Goal: Transaction & Acquisition: Purchase product/service

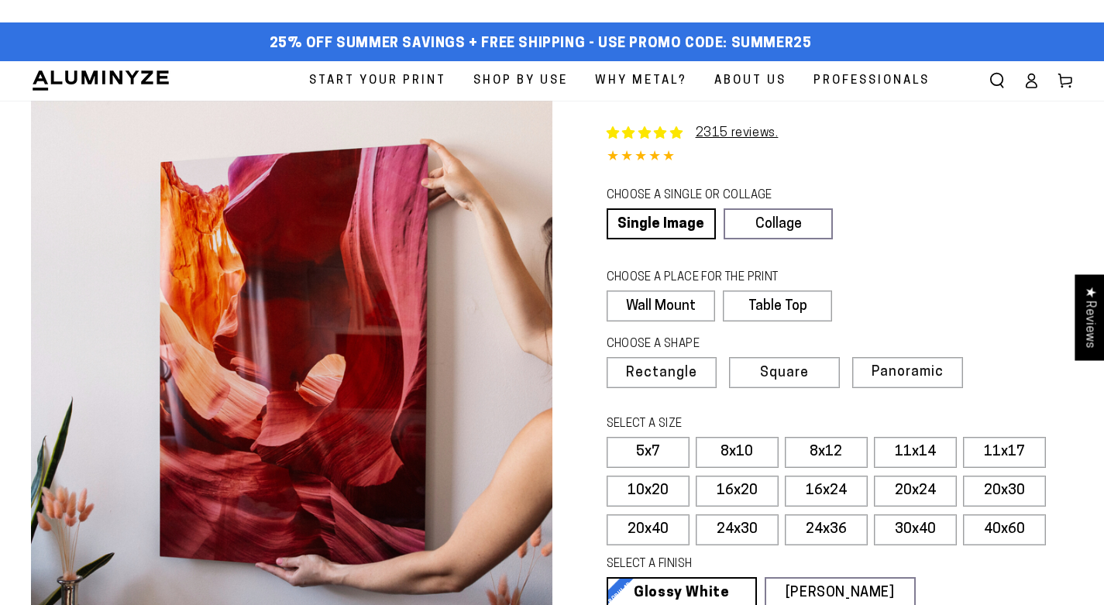
select select "**********"
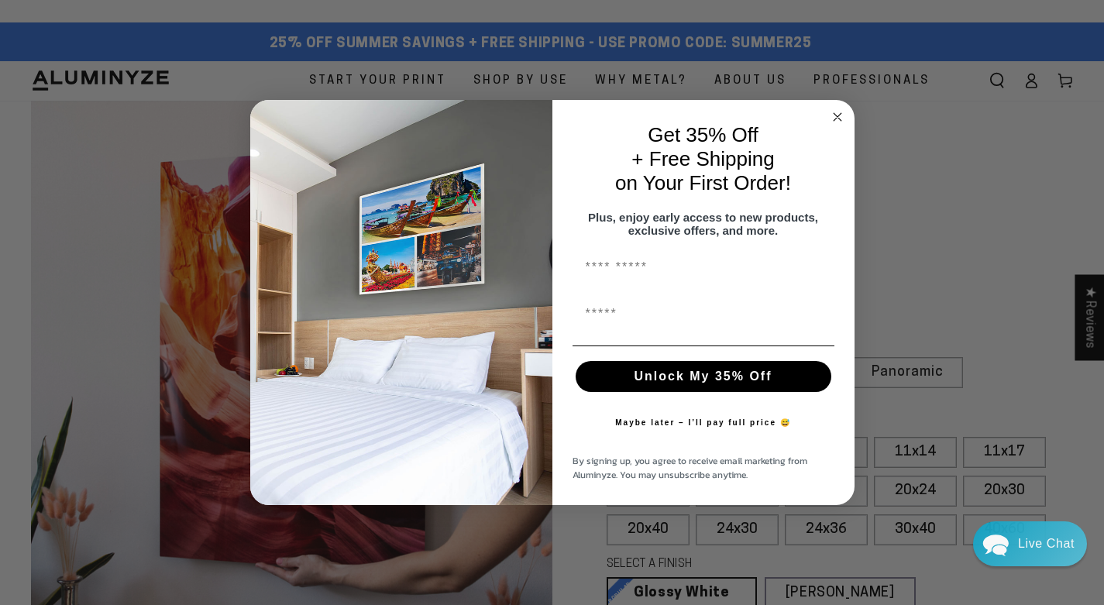
click at [677, 229] on div "Plus, enjoy early access to new products, exclusive offers, and more." at bounding box center [703, 224] width 271 height 42
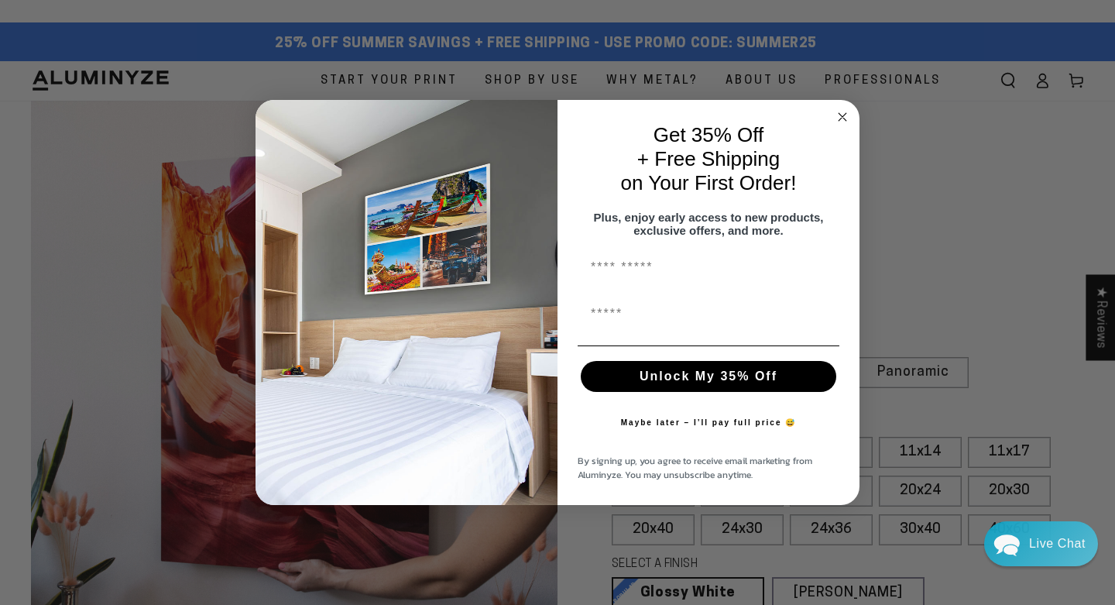
click at [702, 387] on button "Unlock My 35% Off" at bounding box center [709, 376] width 256 height 31
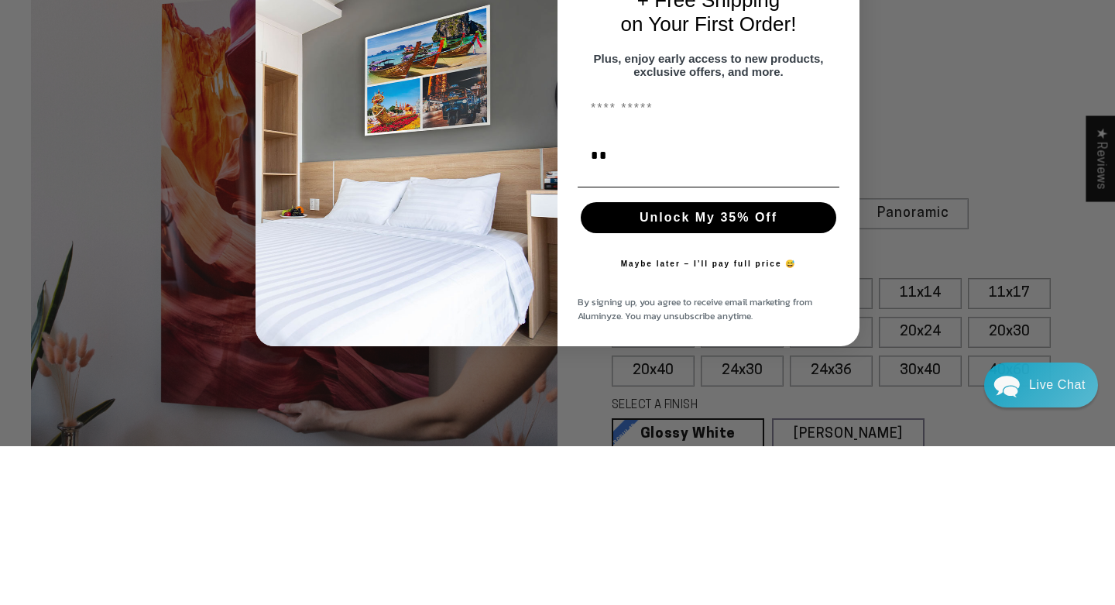
type input "**********"
type input "*****"
click at [743, 375] on button "Unlock My 35% Off" at bounding box center [709, 376] width 256 height 31
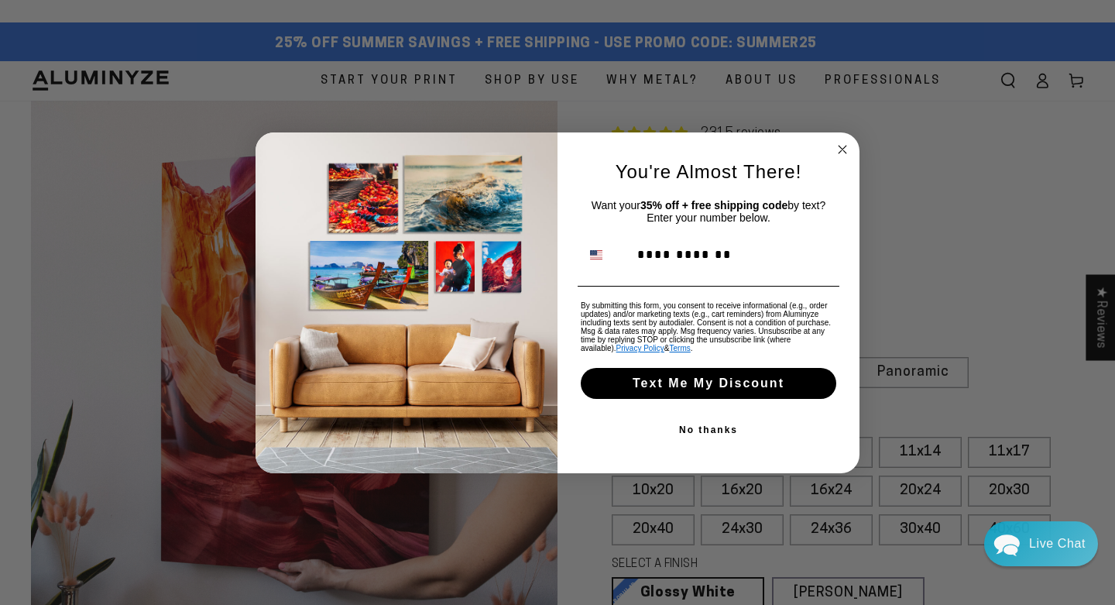
type input "**********"
click at [729, 391] on button "Text Me My Discount" at bounding box center [709, 383] width 256 height 31
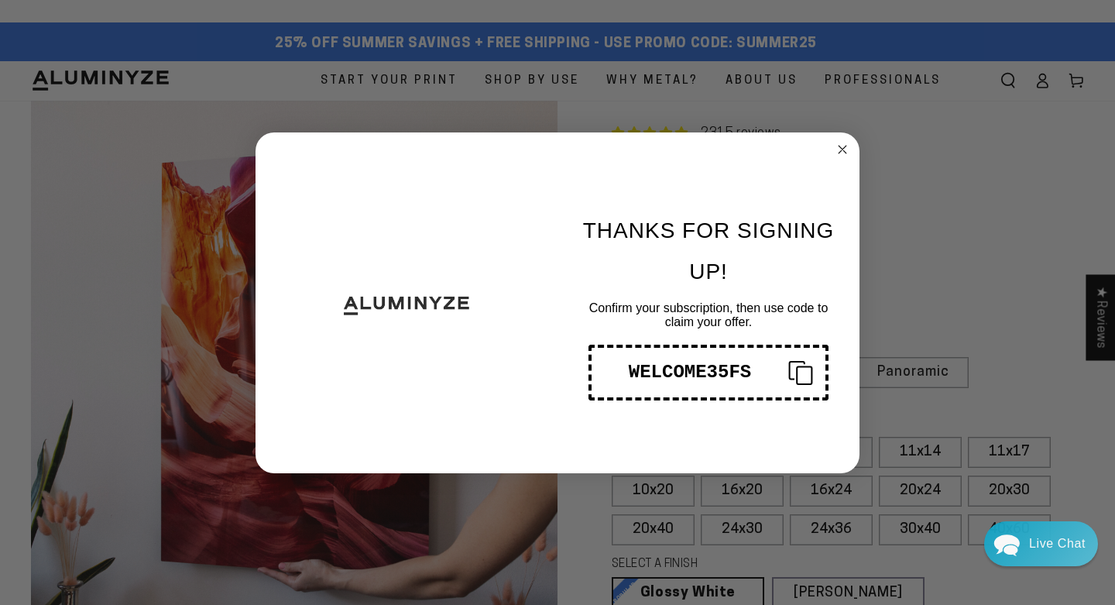
click at [679, 452] on div "THANKS FOR SIGNING UP! Confirm your subscription, then use code to claim your o…" at bounding box center [701, 303] width 287 height 310
click at [843, 149] on icon "Close dialog" at bounding box center [843, 150] width 8 height 8
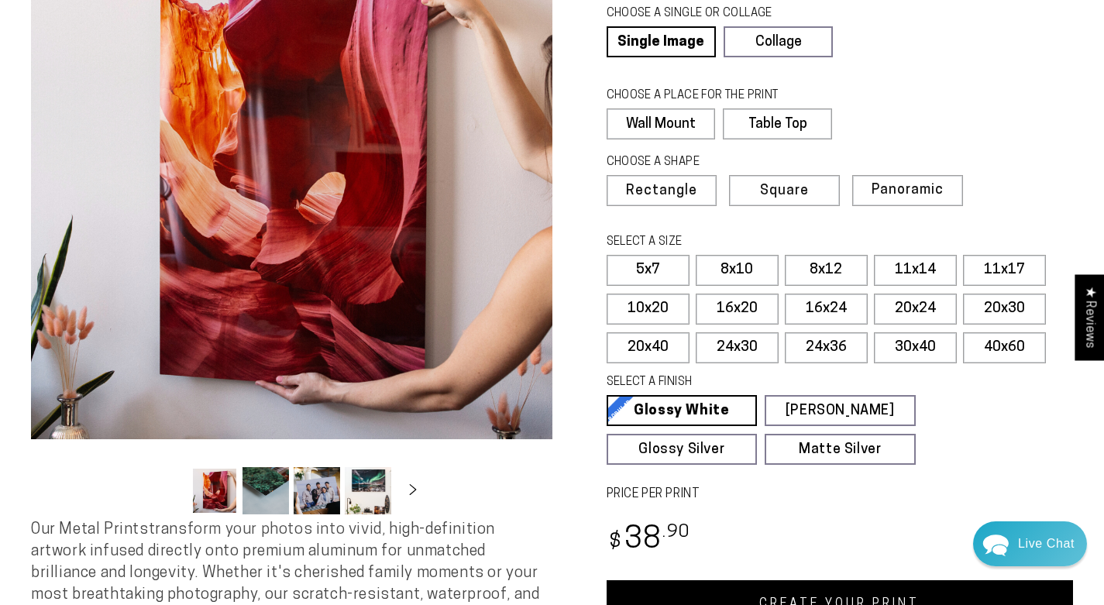
scroll to position [184, 0]
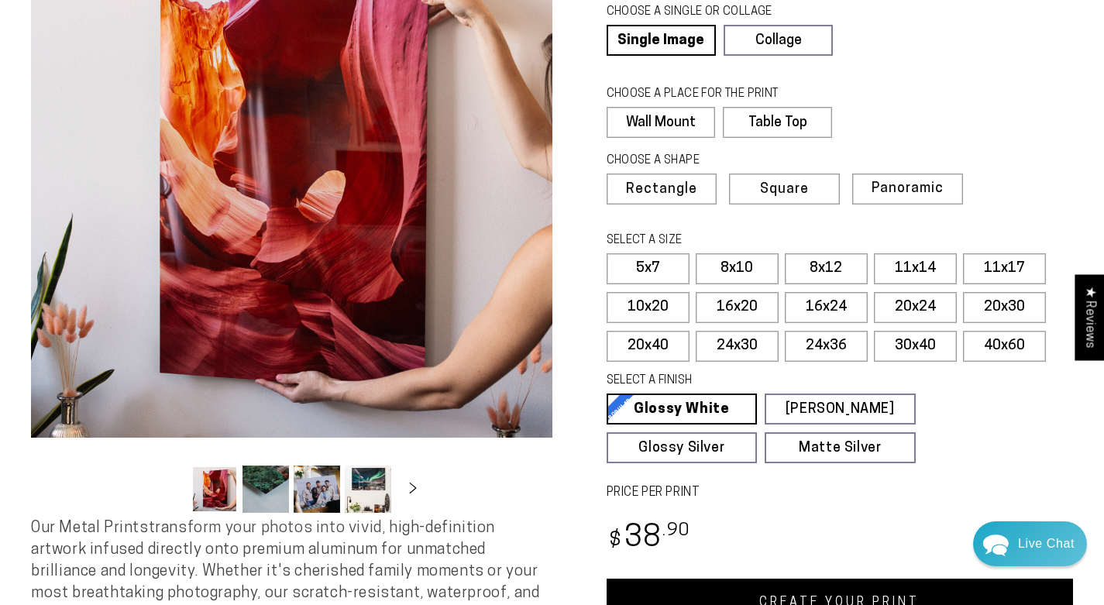
click at [904, 201] on label "Panoramic" at bounding box center [907, 188] width 111 height 31
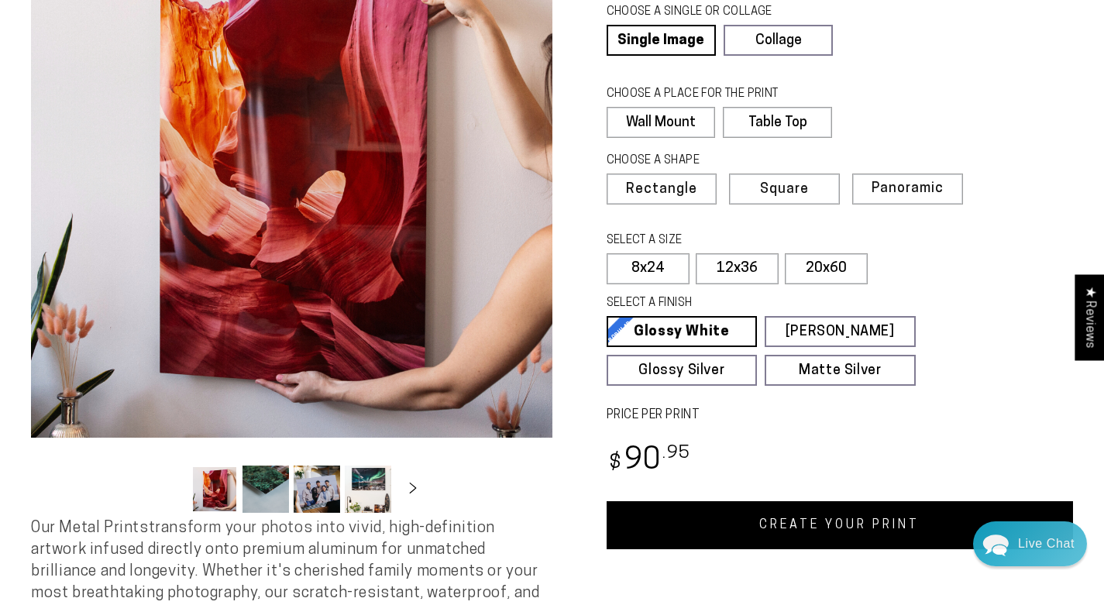
click at [681, 190] on span "Rectangle" at bounding box center [661, 190] width 71 height 14
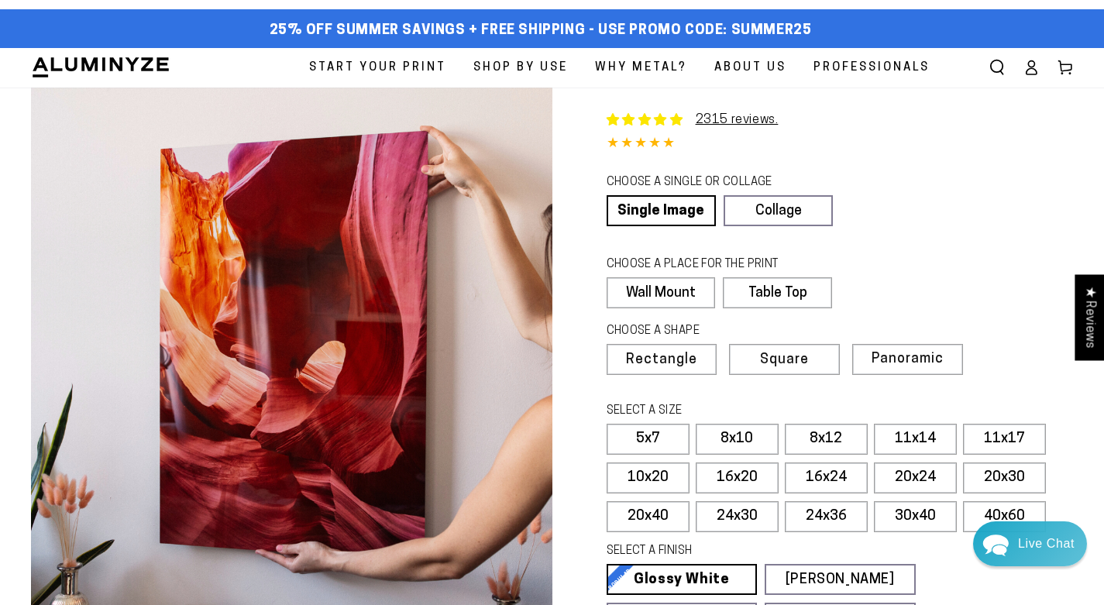
scroll to position [15, 0]
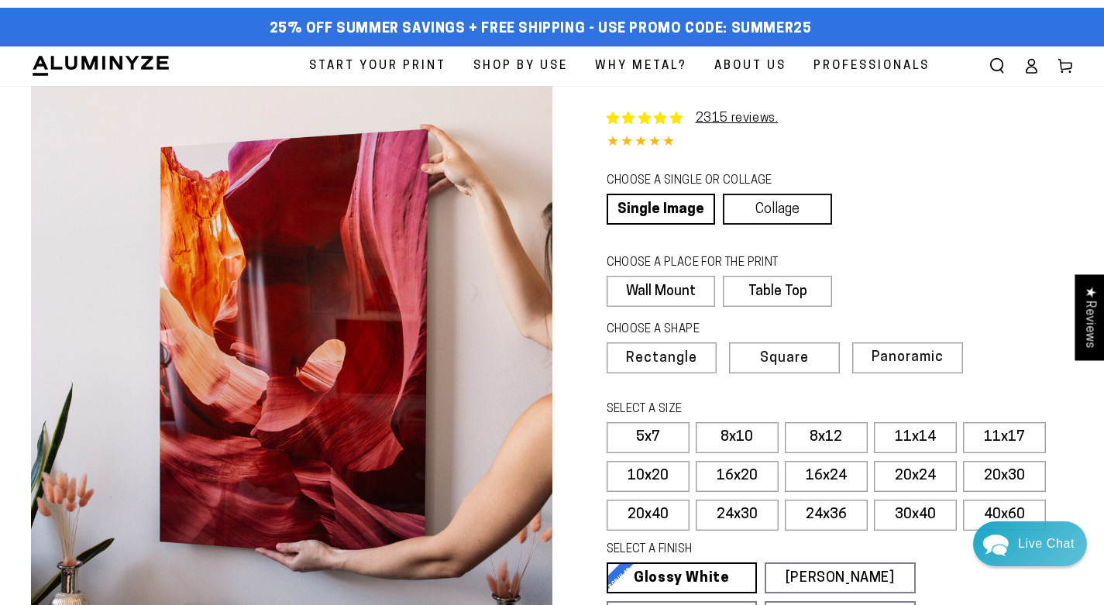
click at [788, 201] on link "Collage" at bounding box center [777, 209] width 109 height 31
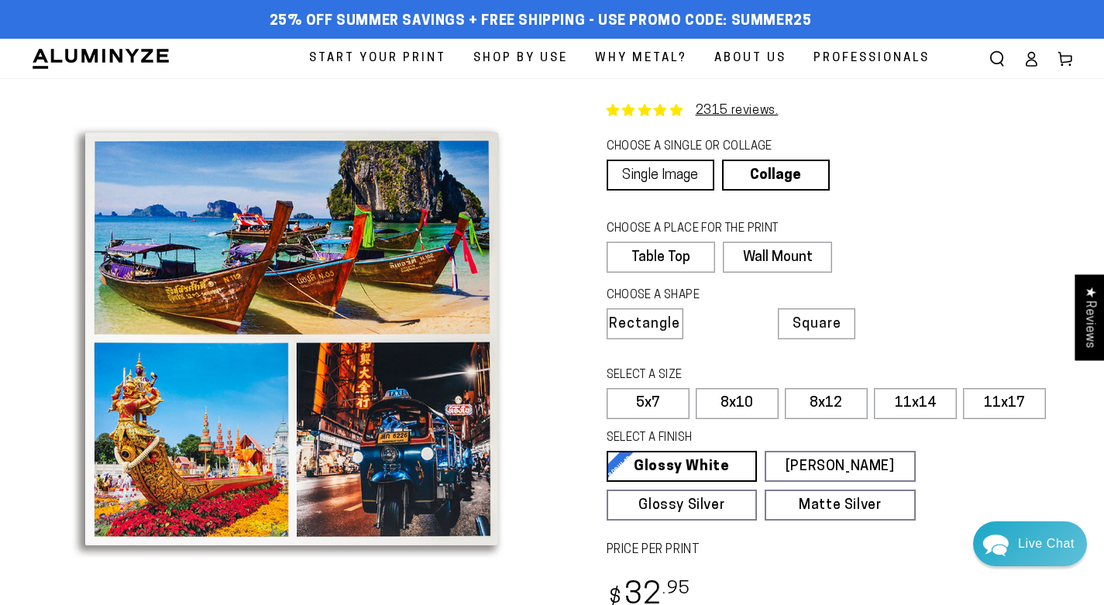
click at [662, 161] on link "Single Image" at bounding box center [660, 175] width 108 height 31
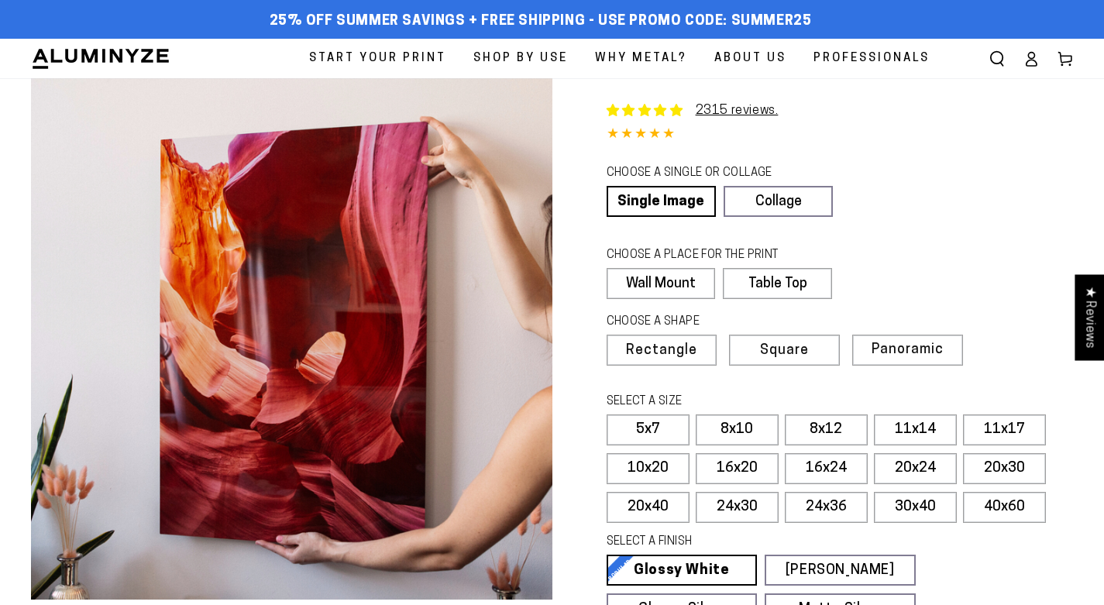
select select "**********"
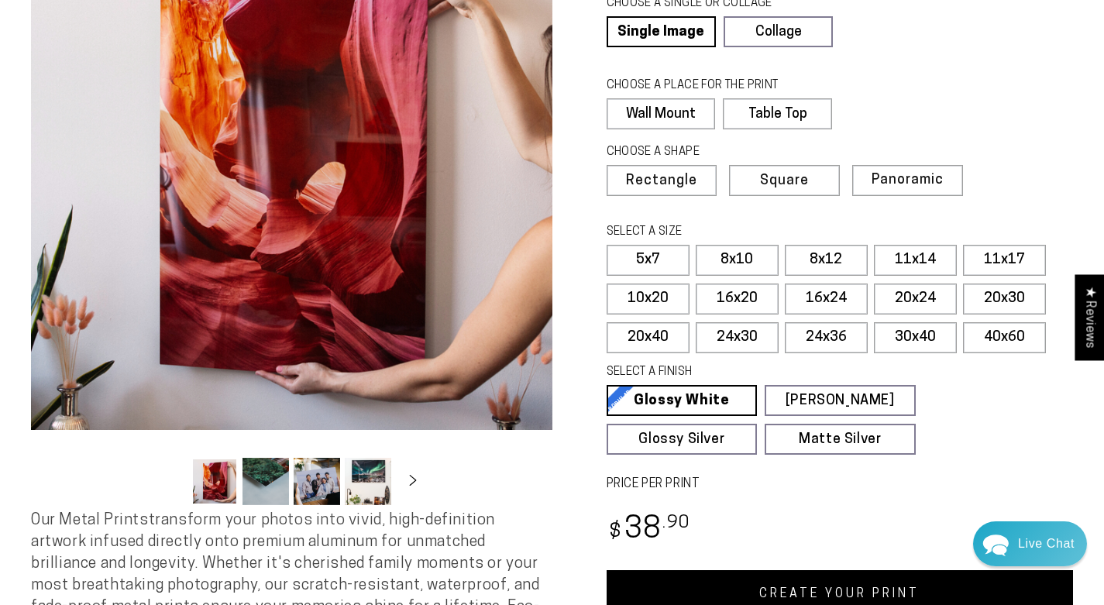
scroll to position [163, 0]
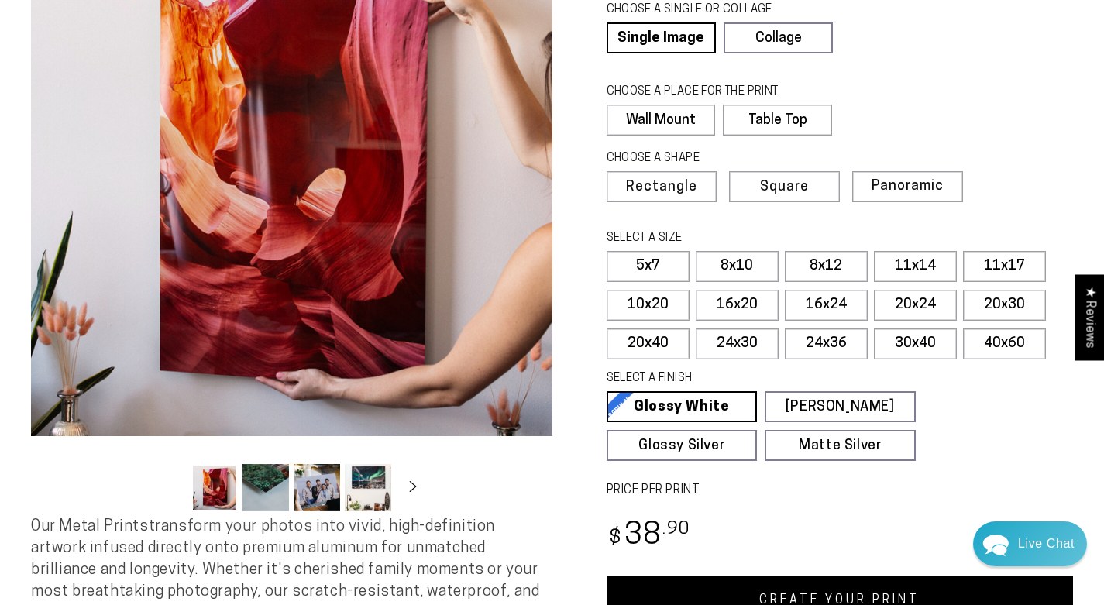
click at [672, 448] on link "Glossy Silver Glossy Silver Our silver gloss produces uniquely luminous prints …" at bounding box center [681, 445] width 151 height 31
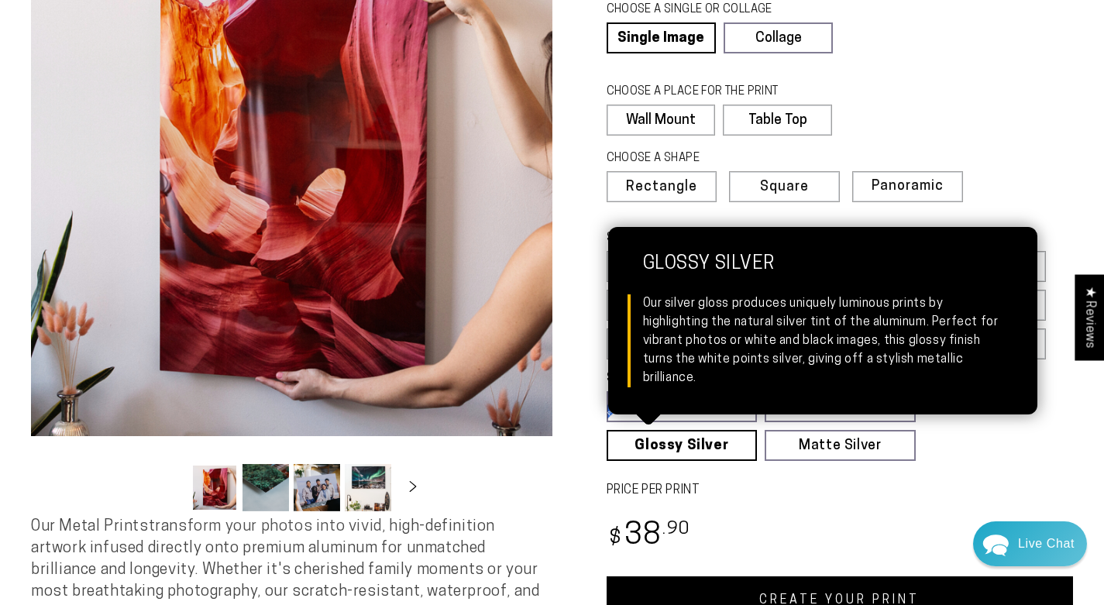
click at [734, 482] on label "PRICE PER PRINT" at bounding box center [839, 491] width 467 height 18
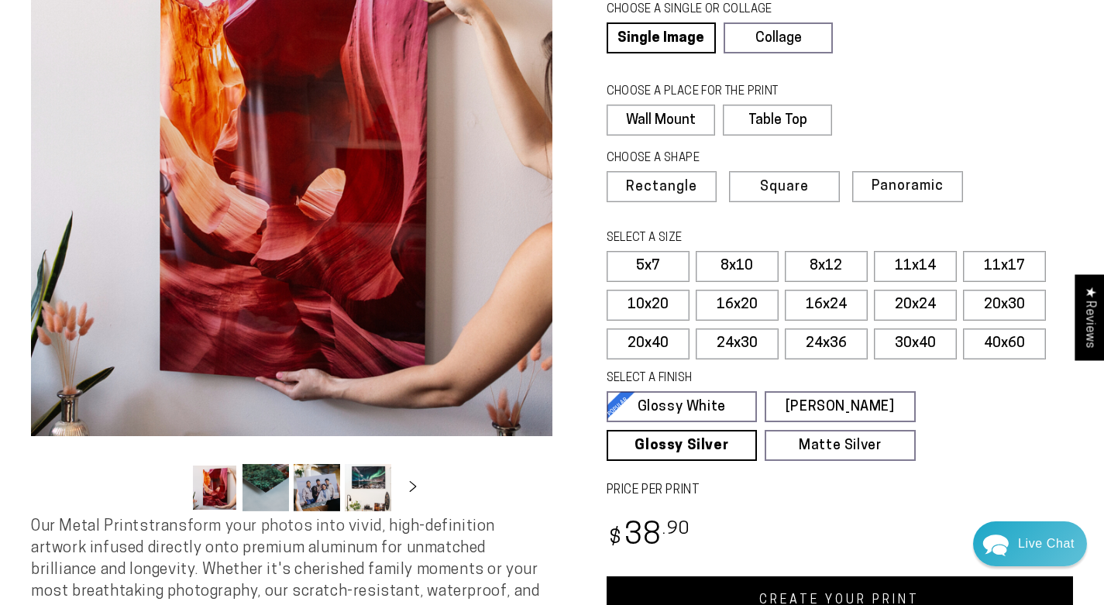
click at [696, 393] on link "Glossy White Glossy White Our bright white glossy surface increases color satur…" at bounding box center [681, 406] width 151 height 31
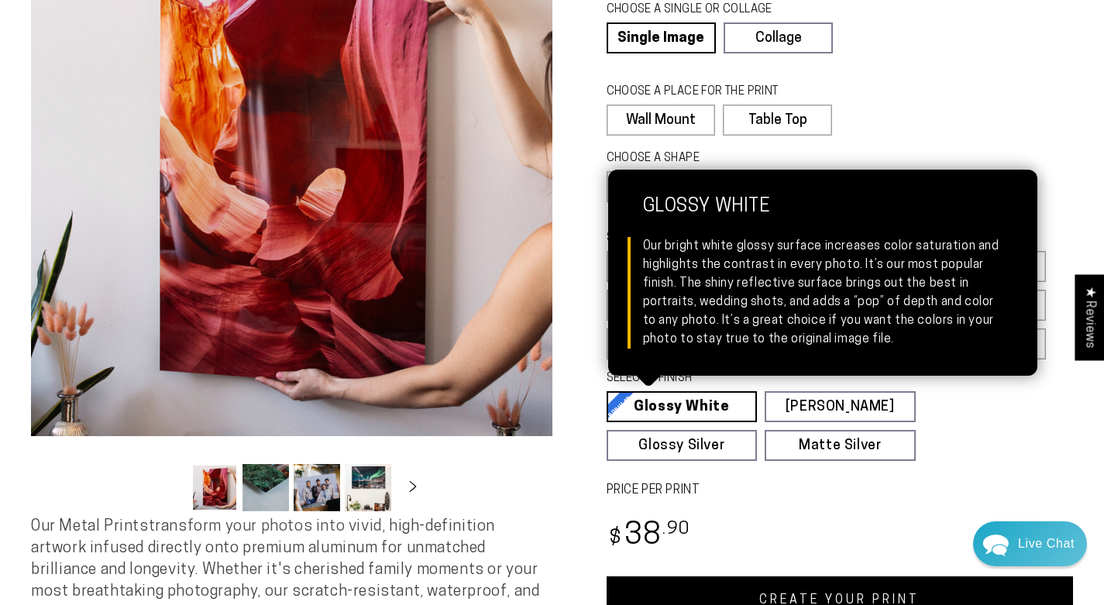
click at [694, 410] on link "Glossy White Glossy White Our bright white glossy surface increases color satur…" at bounding box center [681, 406] width 151 height 31
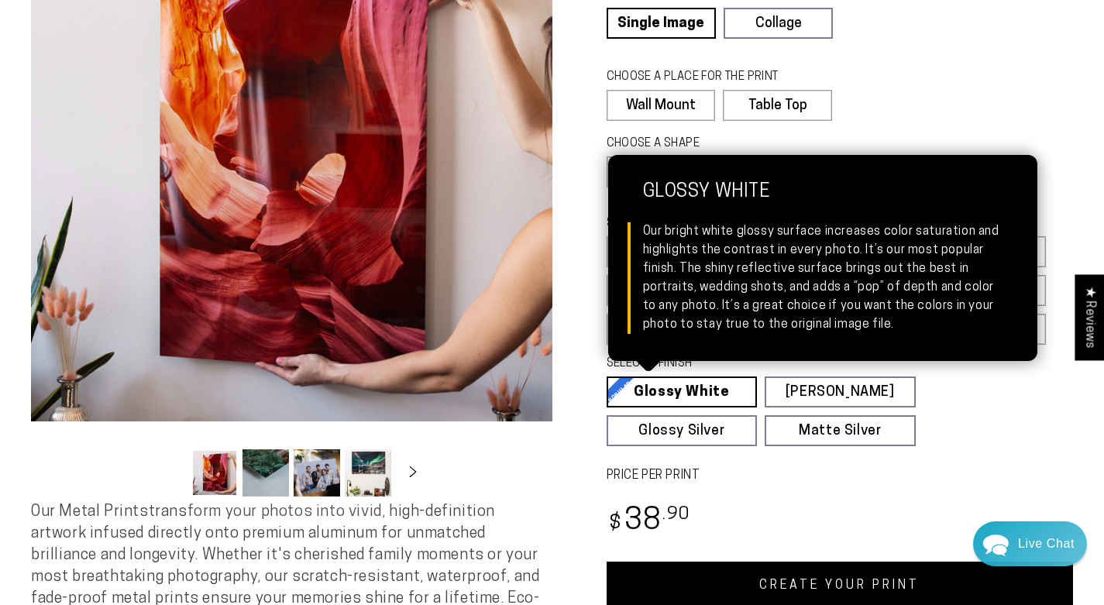
scroll to position [199, 0]
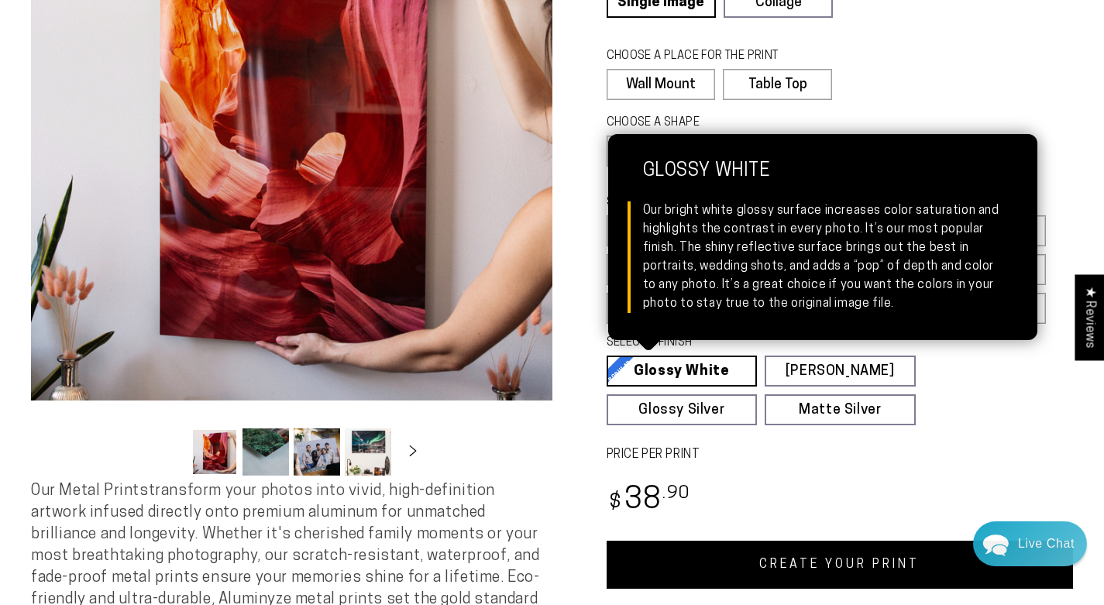
click at [989, 59] on div "CHOOSE A PLACE FOR THE PRINT Learn more Wall Mount Table Top" at bounding box center [839, 78] width 467 height 67
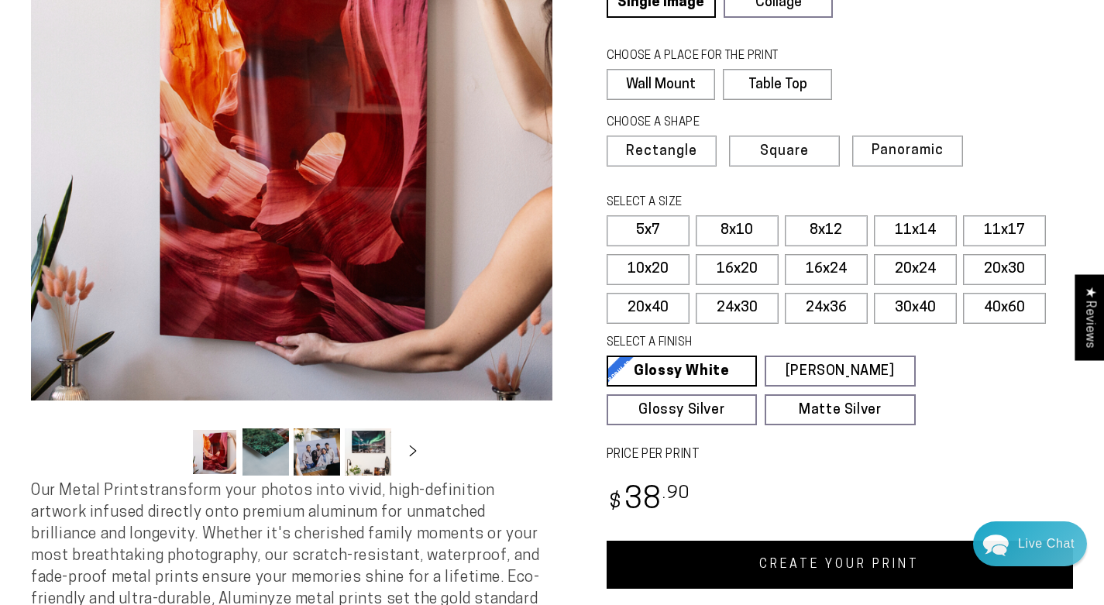
click at [732, 314] on label "24x30" at bounding box center [737, 308] width 83 height 31
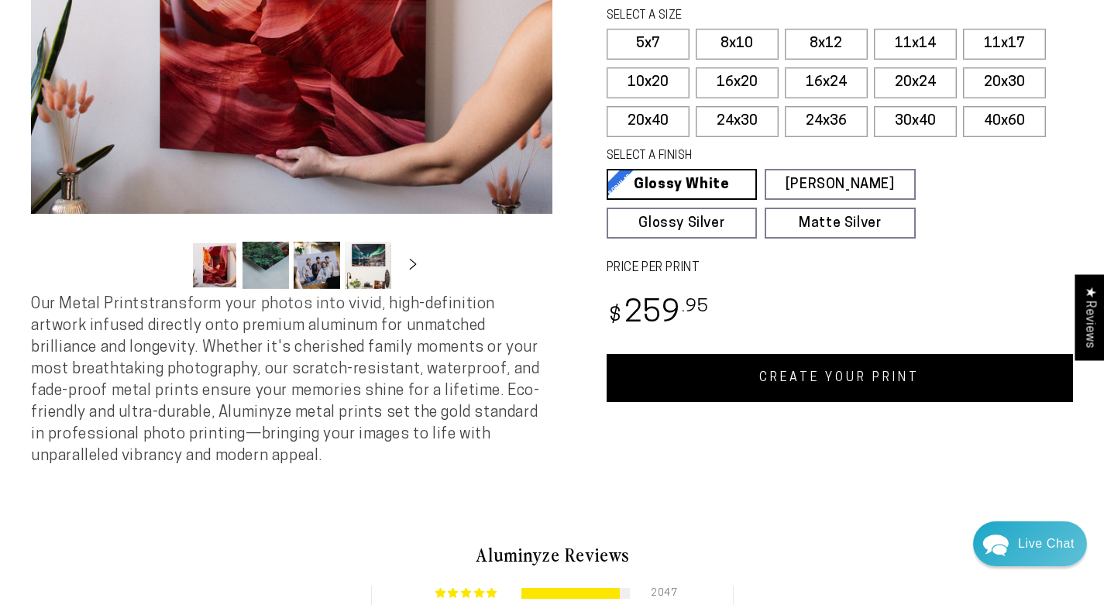
scroll to position [436, 0]
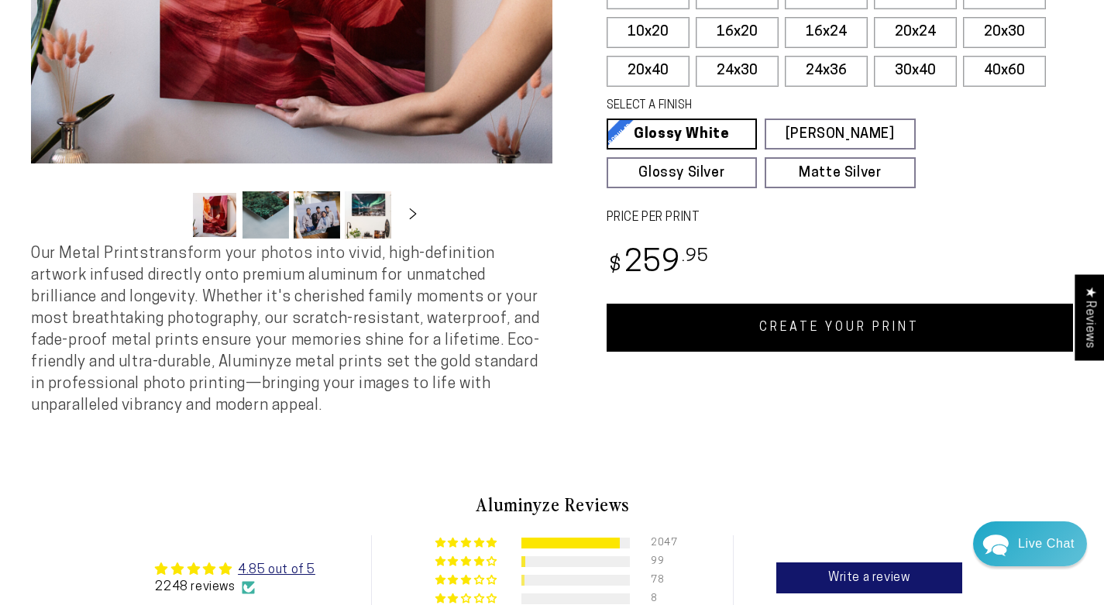
click at [858, 335] on link "CREATE YOUR PRINT" at bounding box center [839, 328] width 467 height 48
